Goal: Task Accomplishment & Management: Use online tool/utility

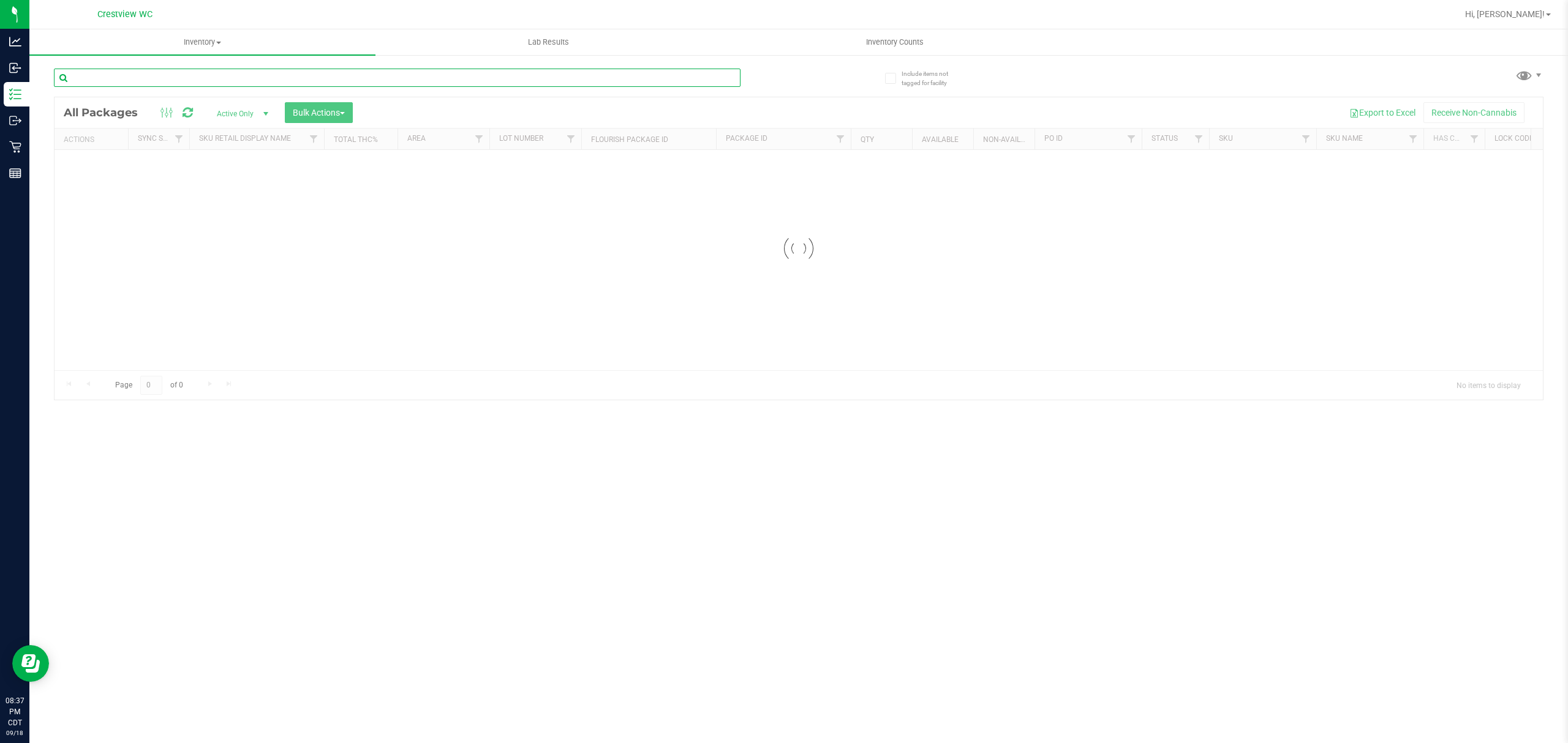
click at [216, 69] on input "text" at bounding box center [397, 78] width 687 height 18
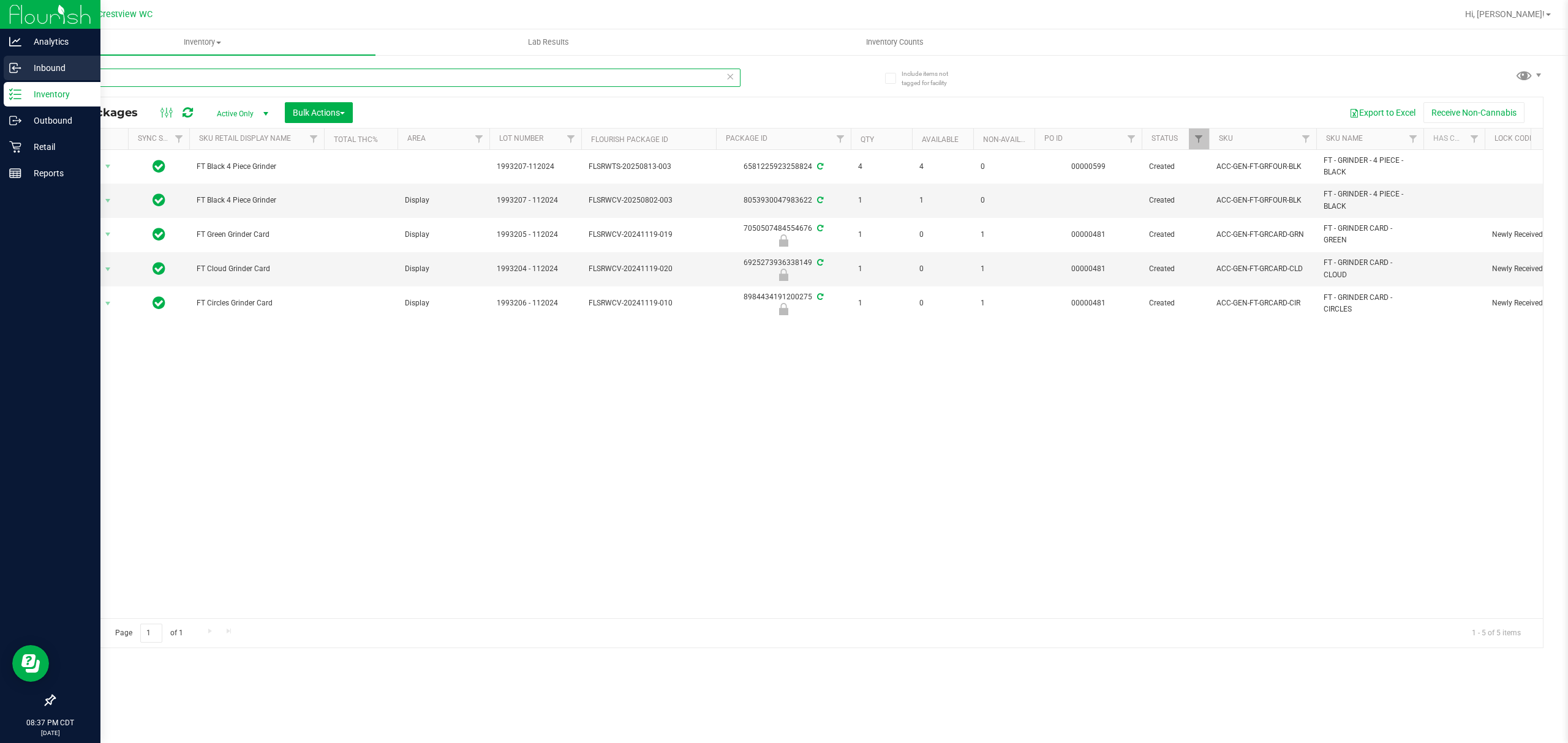
drag, startPoint x: 165, startPoint y: 81, endPoint x: 0, endPoint y: 70, distance: 165.4
click at [0, 70] on div "Analytics Inbound Inventory Outbound Retail Reports 08:37 PM CDT [DATE] 09/18 C…" at bounding box center [784, 371] width 1568 height 743
type input "a"
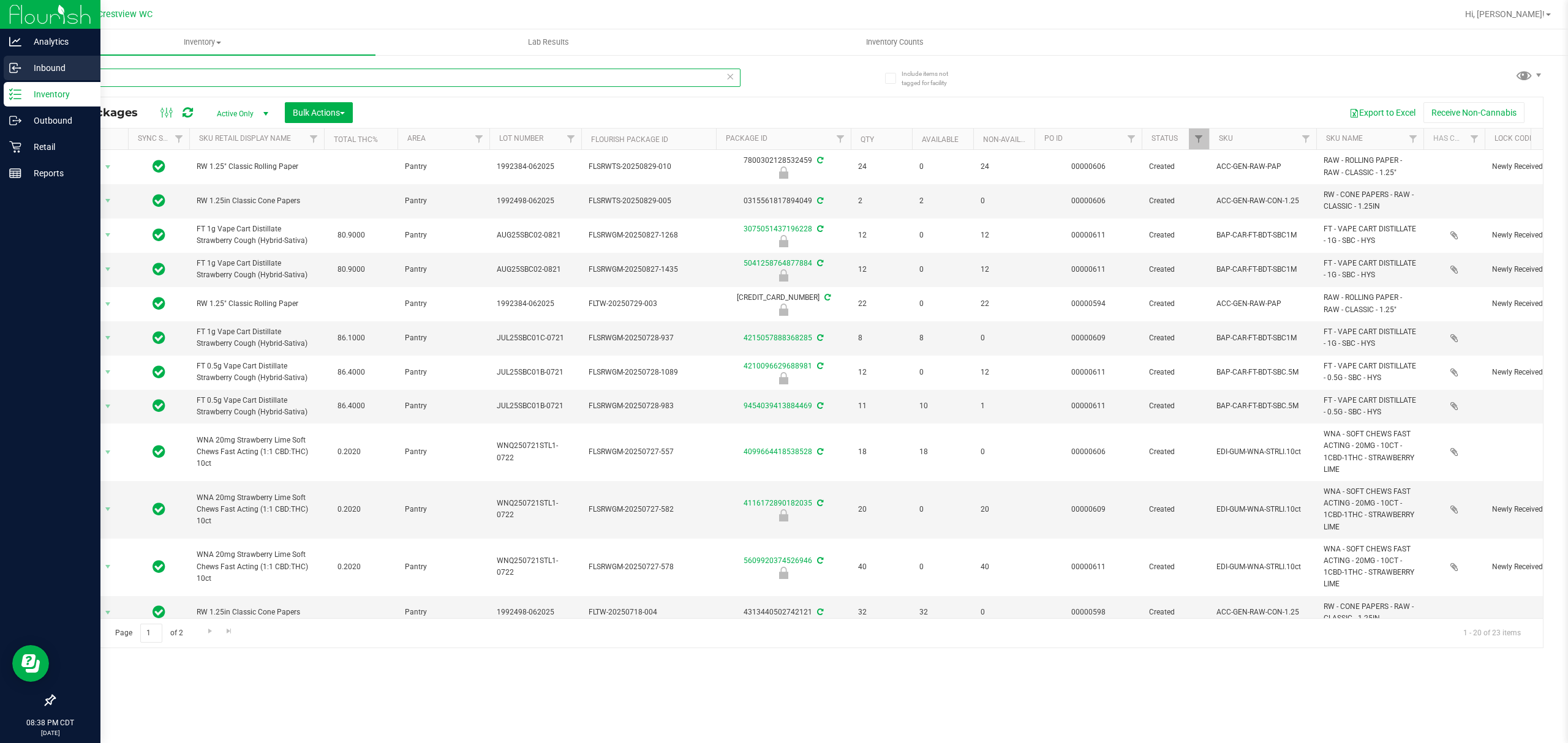
drag, startPoint x: 106, startPoint y: 72, endPoint x: 0, endPoint y: 71, distance: 106.0
click at [0, 71] on div "Analytics Inbound Inventory Outbound Retail Reports 08:38 PM CDT [DATE] 09/18 C…" at bounding box center [784, 371] width 1568 height 743
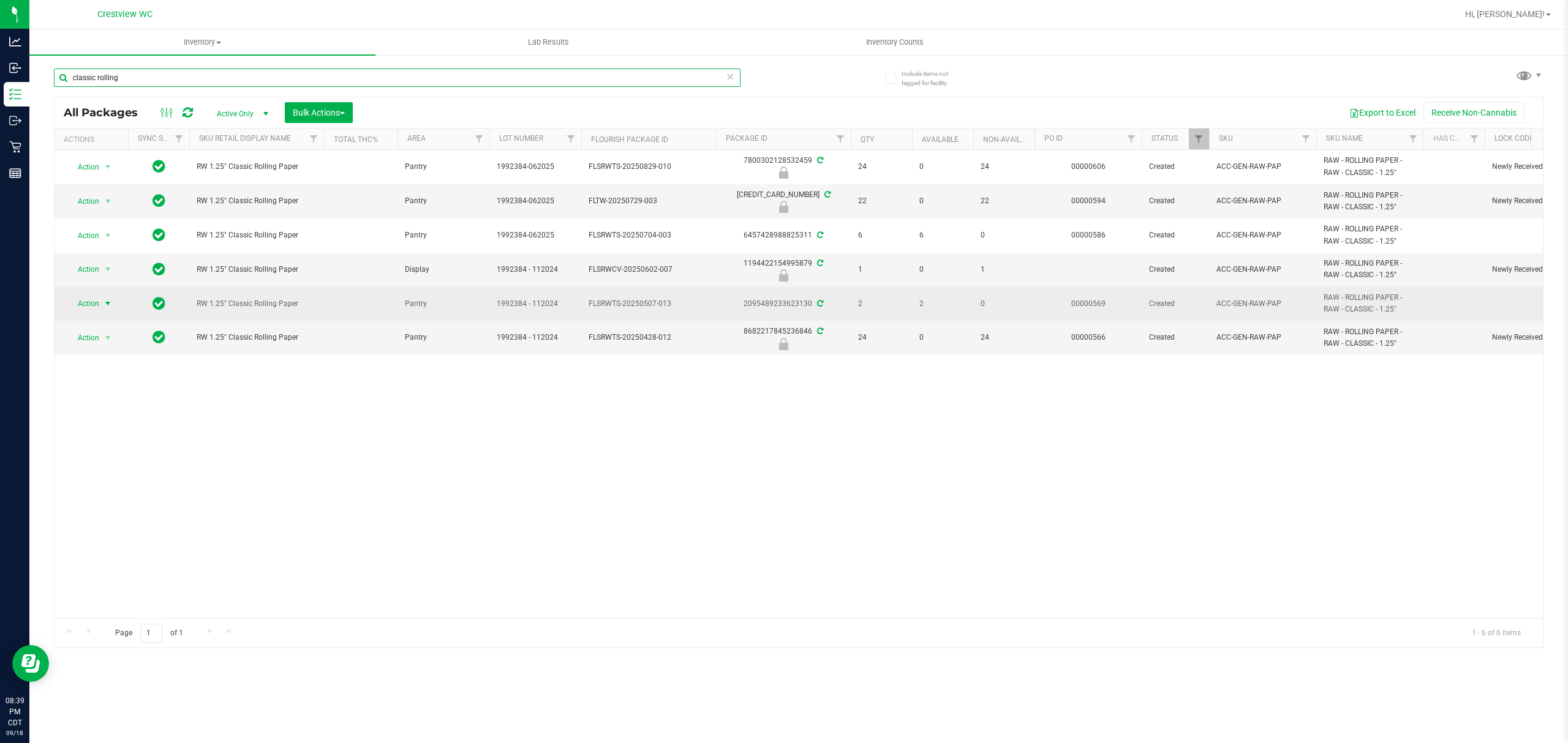
type input "classic rolling"
click at [107, 306] on span "select" at bounding box center [108, 303] width 10 height 10
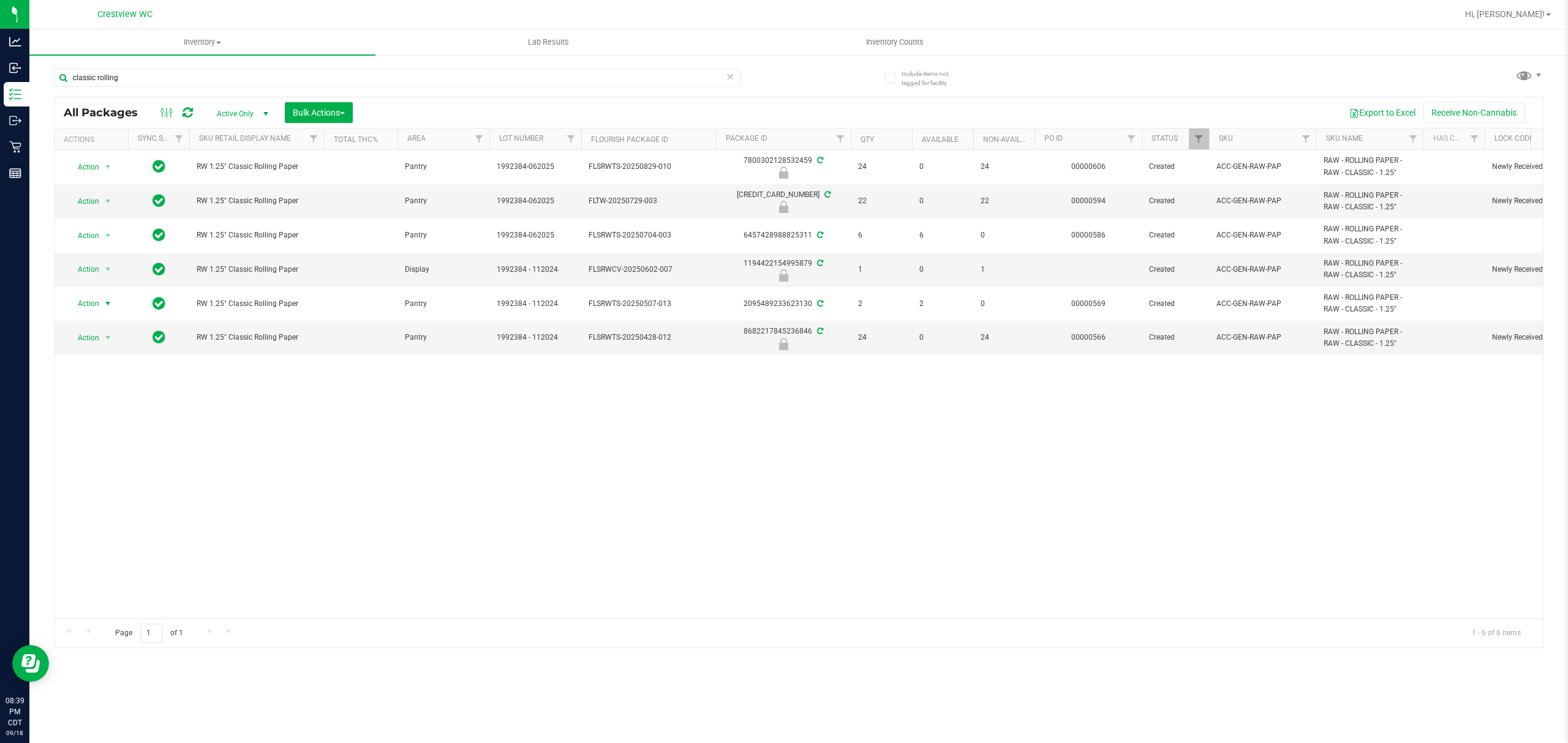
click at [206, 471] on div "Action Action Edit attributes Global inventory Locate package Package audit log…" at bounding box center [799, 384] width 1488 height 468
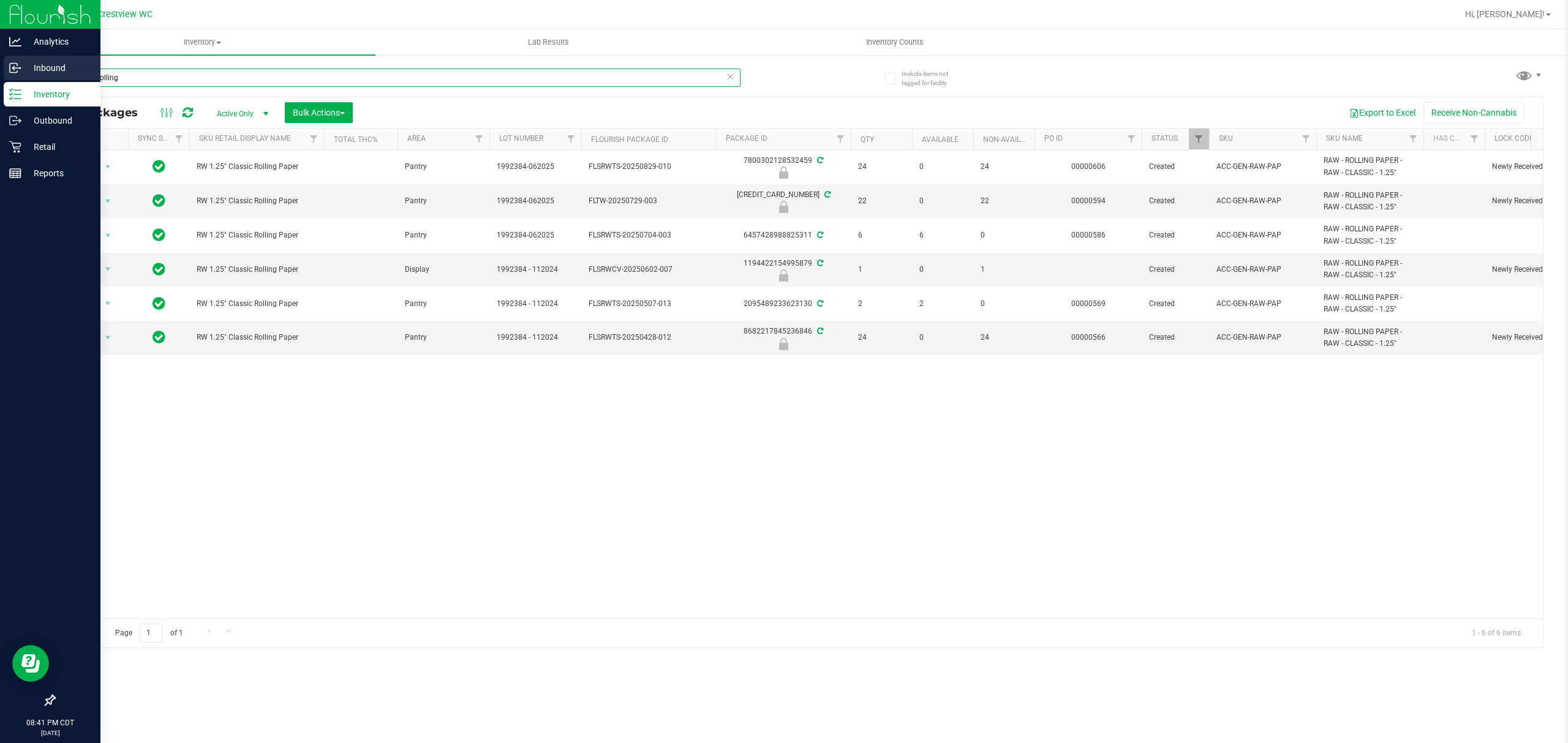
drag, startPoint x: 67, startPoint y: 64, endPoint x: 0, endPoint y: 67, distance: 67.1
click at [0, 67] on div "Analytics Inbound Inventory Outbound Retail Reports 08:41 PM CDT [DATE] 09/18 C…" at bounding box center [784, 371] width 1568 height 743
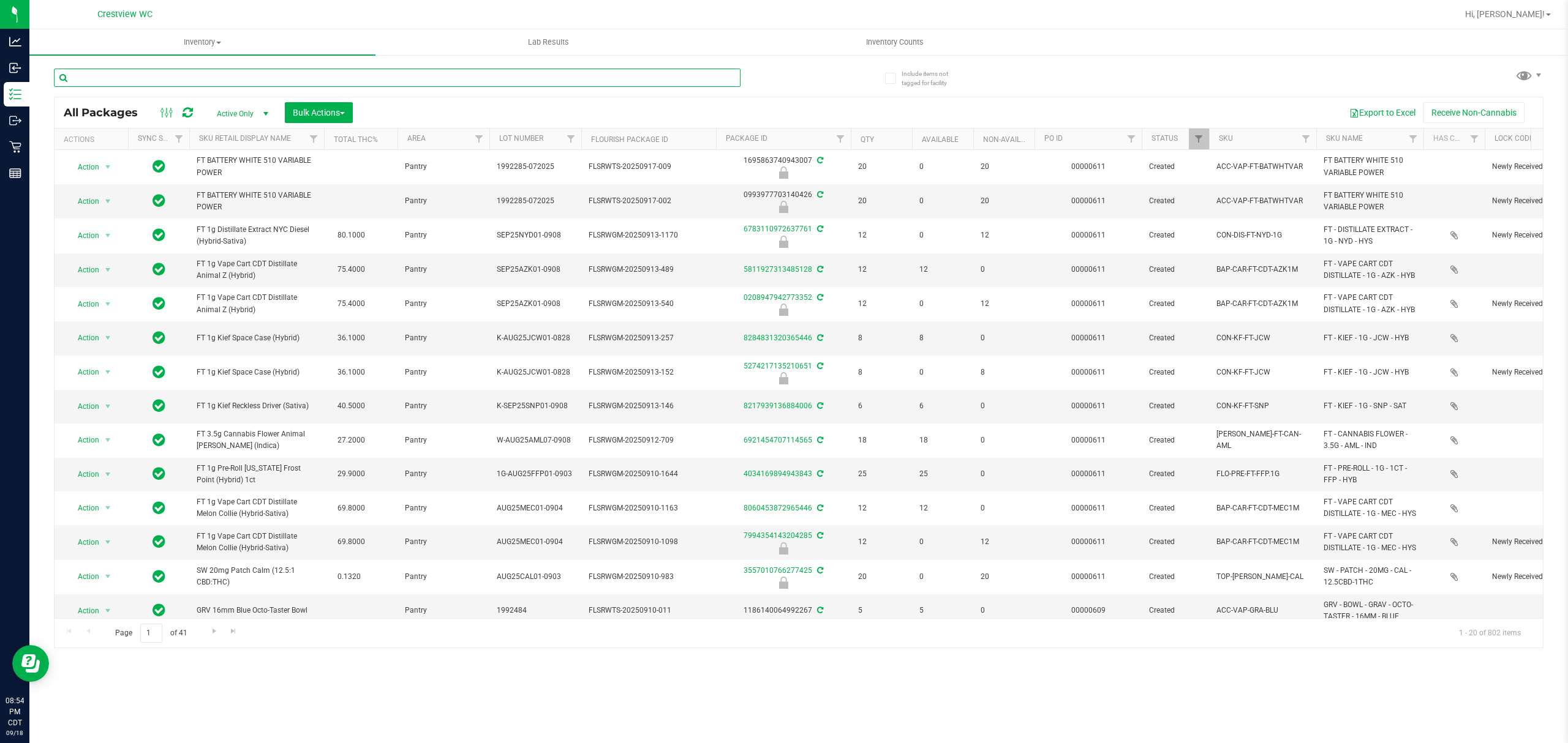
click at [320, 79] on input "text" at bounding box center [397, 78] width 687 height 18
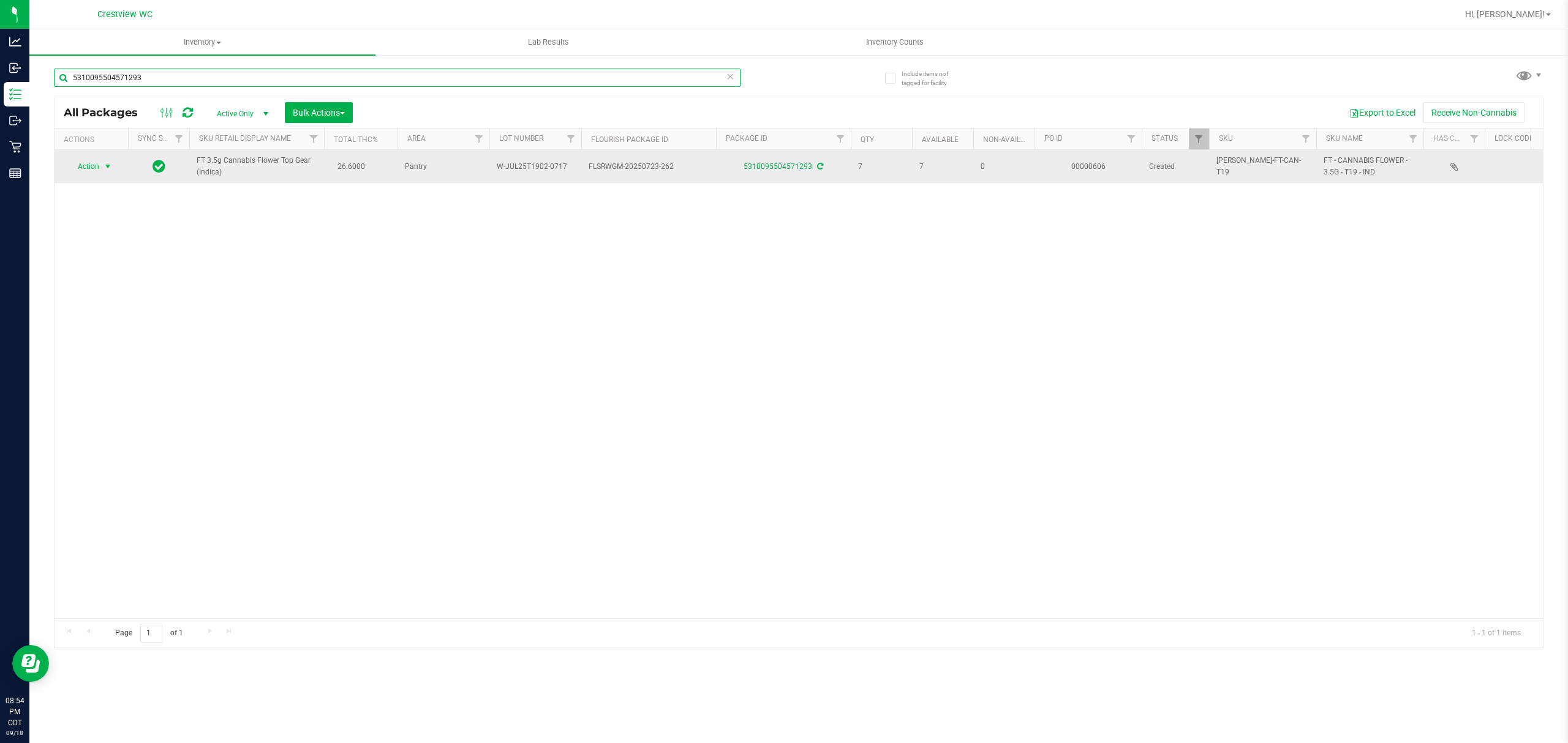
type input "5310095504571293"
click at [111, 167] on span "select" at bounding box center [108, 166] width 10 height 10
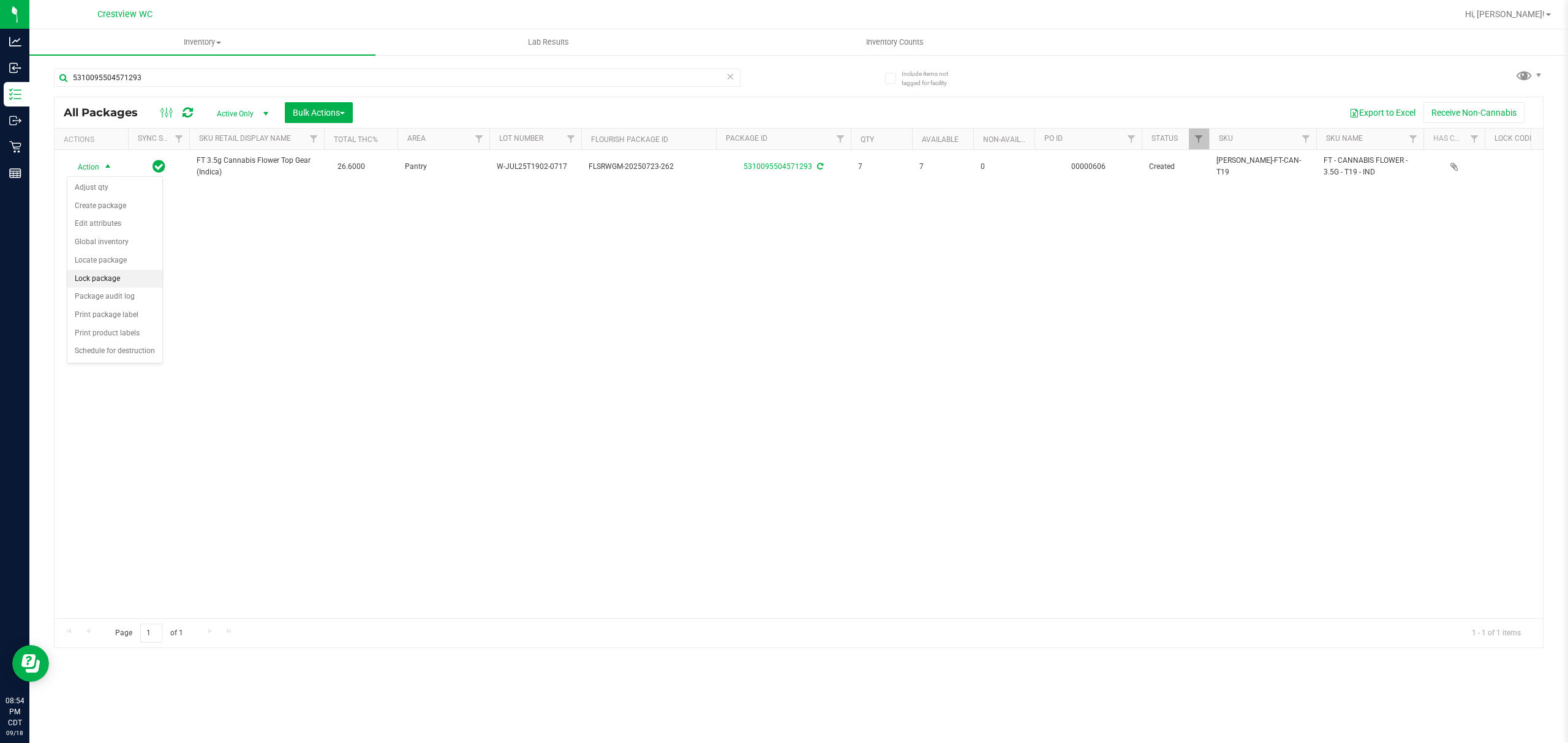
click at [119, 279] on li "Lock package" at bounding box center [115, 279] width 95 height 18
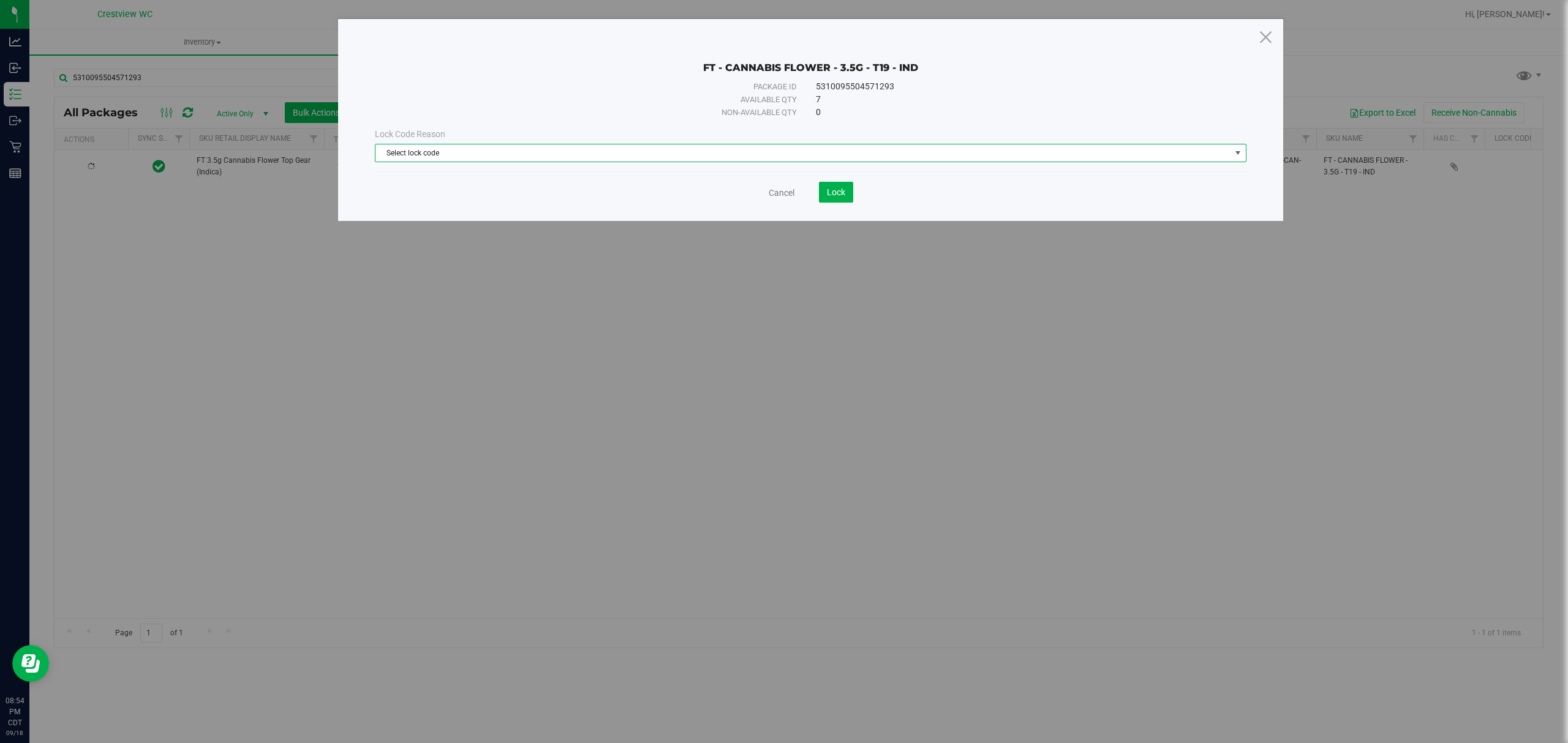
click at [723, 148] on span "Select lock code" at bounding box center [803, 153] width 855 height 17
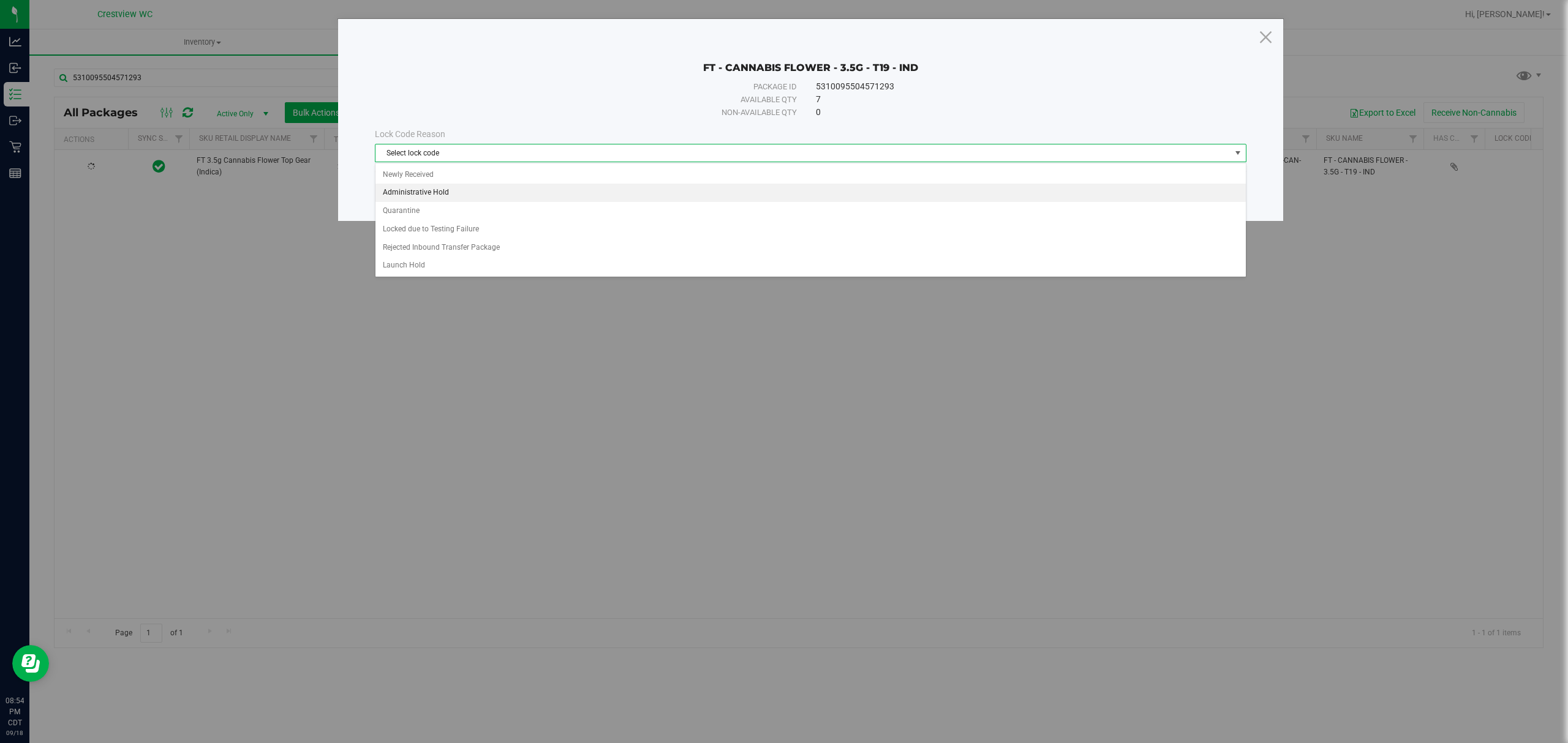
click at [506, 201] on li "Administrative Hold" at bounding box center [810, 193] width 870 height 18
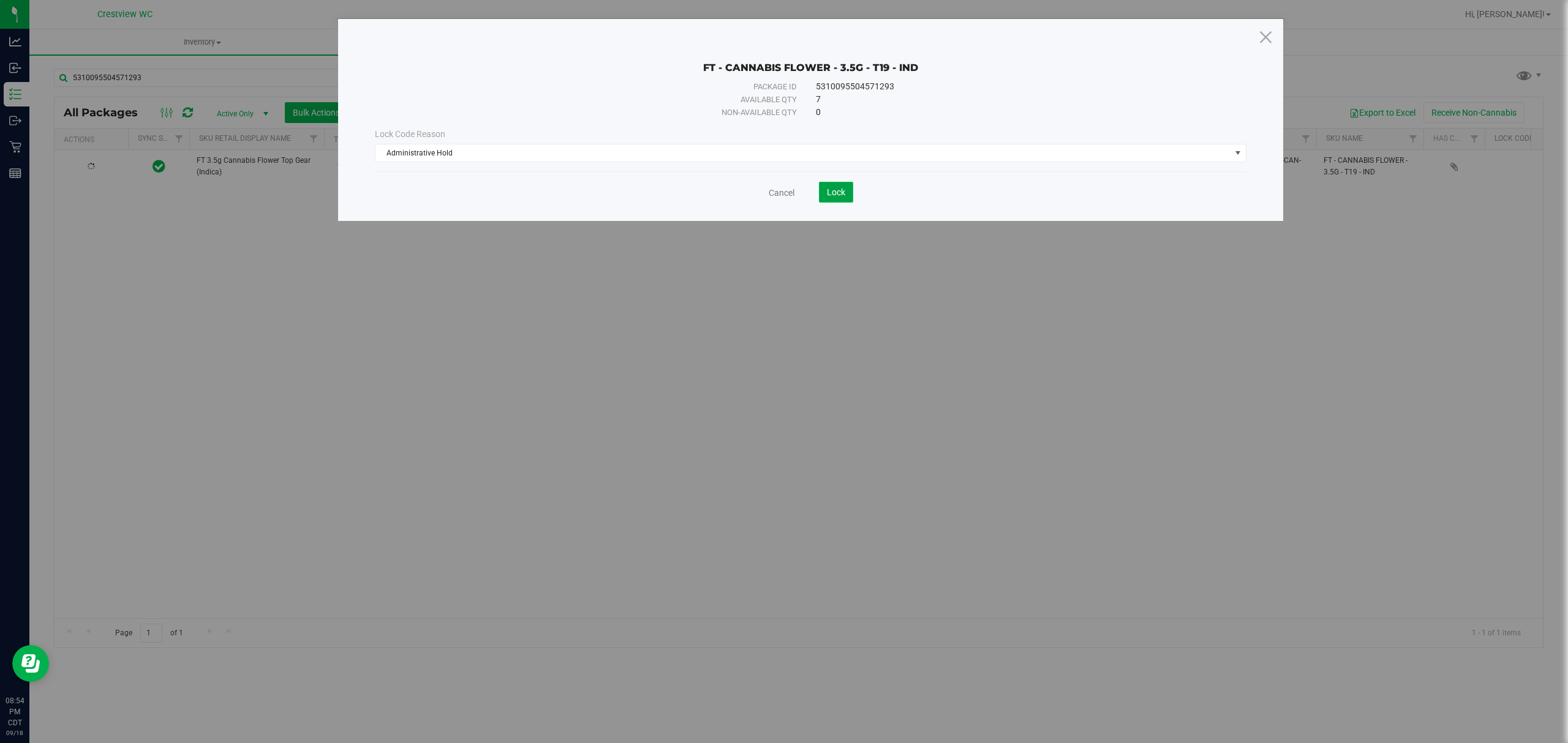
click at [846, 198] on button "Lock" at bounding box center [836, 193] width 34 height 21
